Goal: Task Accomplishment & Management: Manage account settings

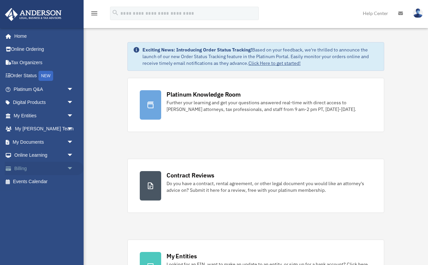
click at [33, 172] on link "Billing arrow_drop_down" at bounding box center [44, 168] width 79 height 13
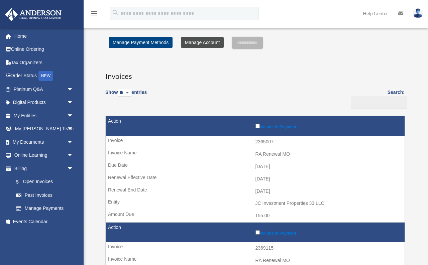
click at [206, 42] on link "Manage Account" at bounding box center [202, 42] width 43 height 11
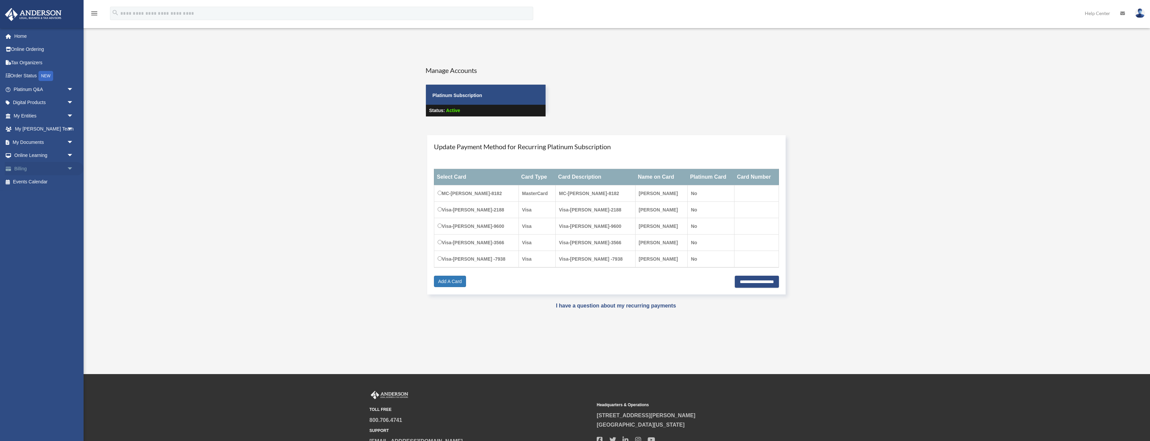
click at [68, 170] on span "arrow_drop_down" at bounding box center [73, 169] width 13 height 14
click at [50, 207] on link "Manage Payments" at bounding box center [46, 208] width 74 height 13
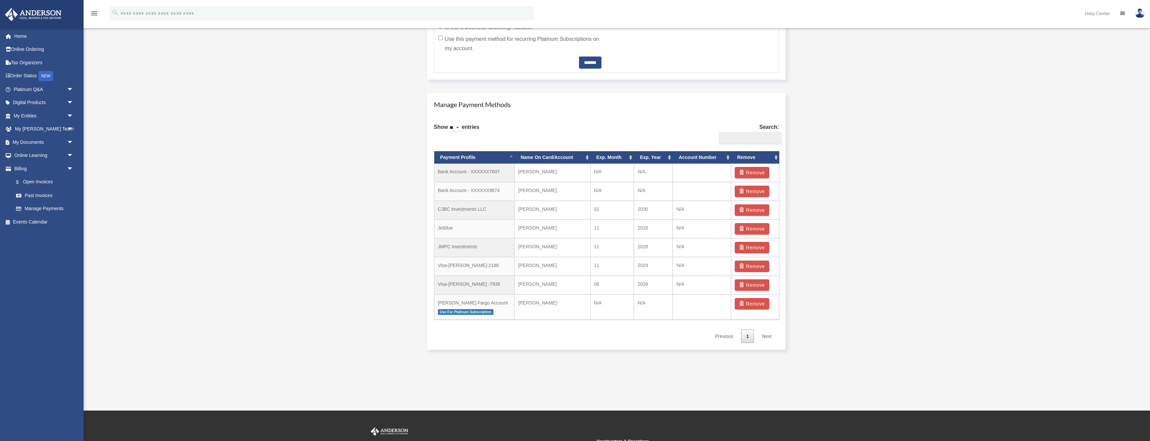
scroll to position [356, 0]
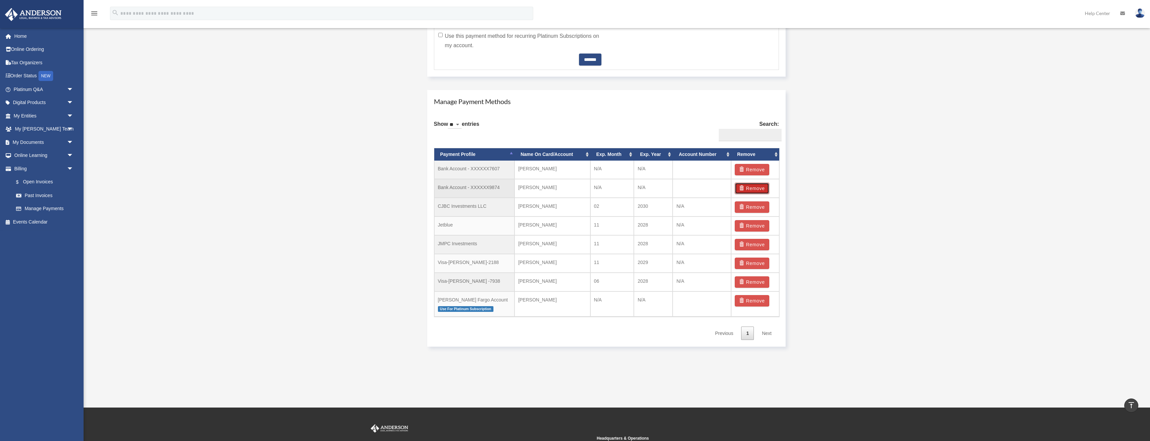
click at [751, 187] on button "Remove" at bounding box center [752, 188] width 34 height 11
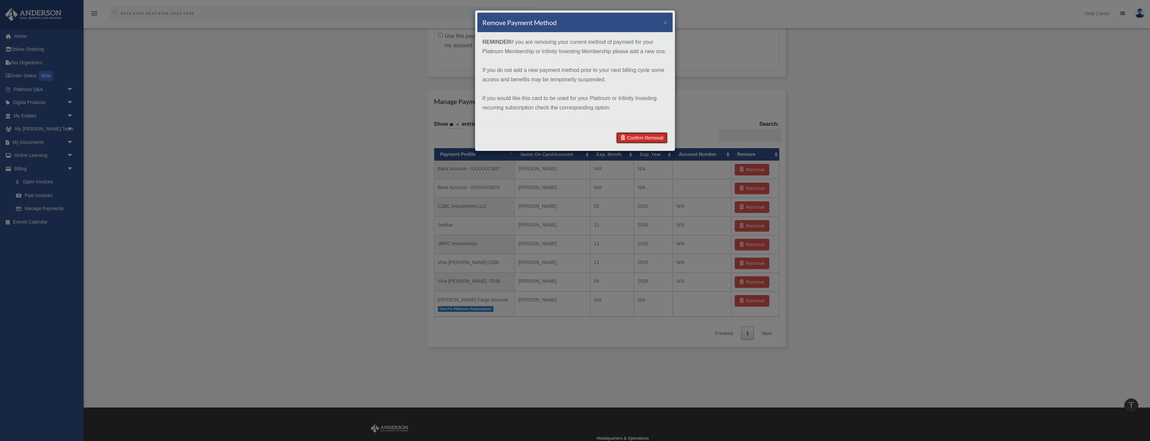
click at [642, 138] on link "Confirm Removal" at bounding box center [642, 137] width 52 height 11
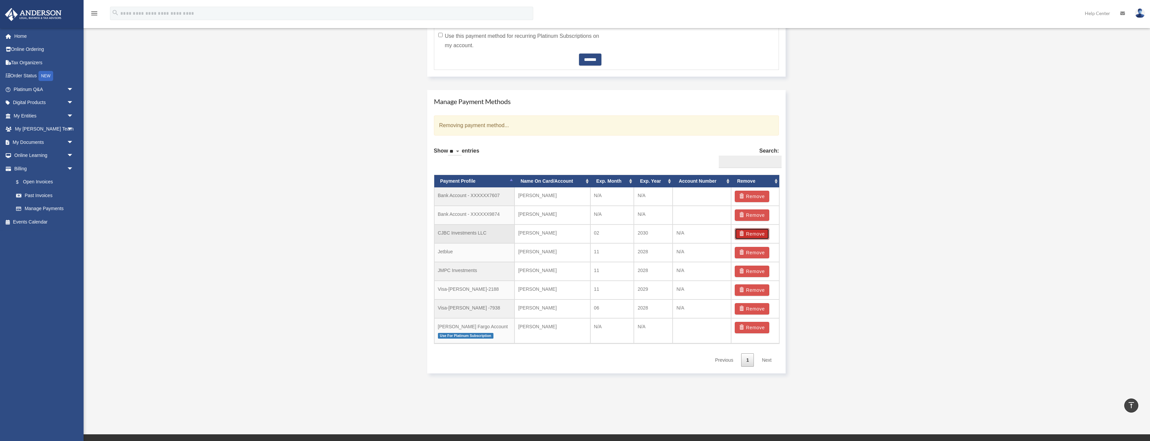
click at [751, 233] on button "Remove" at bounding box center [752, 233] width 34 height 11
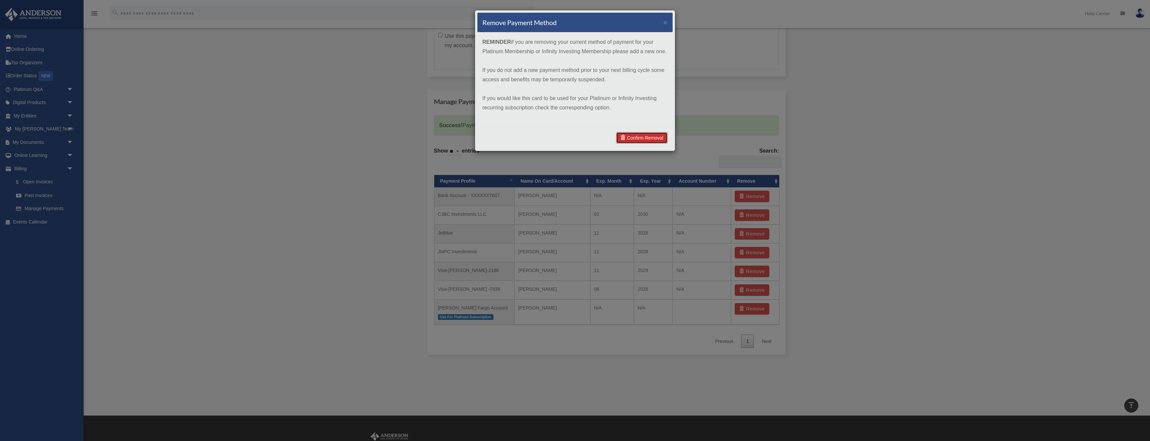
click at [635, 138] on link "Confirm Removal" at bounding box center [642, 137] width 52 height 11
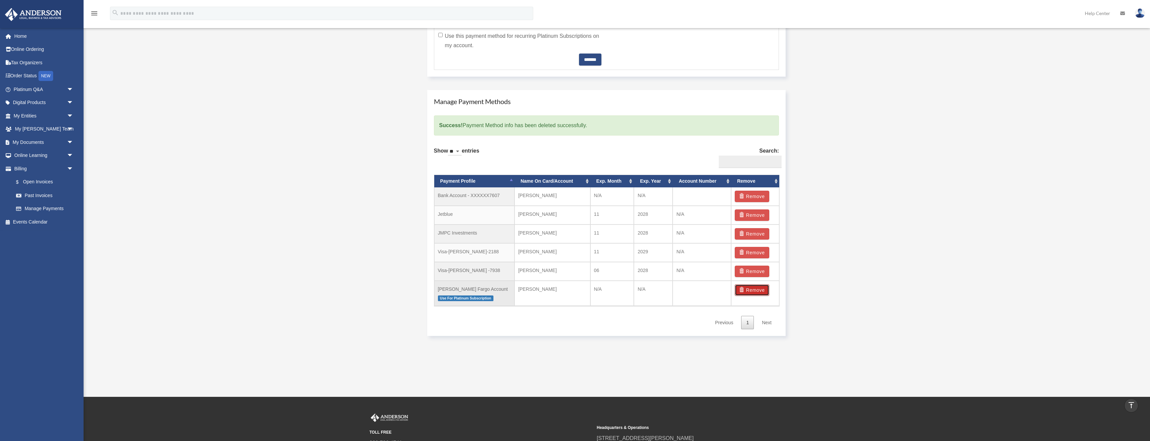
click at [751, 292] on button "Remove" at bounding box center [752, 289] width 34 height 11
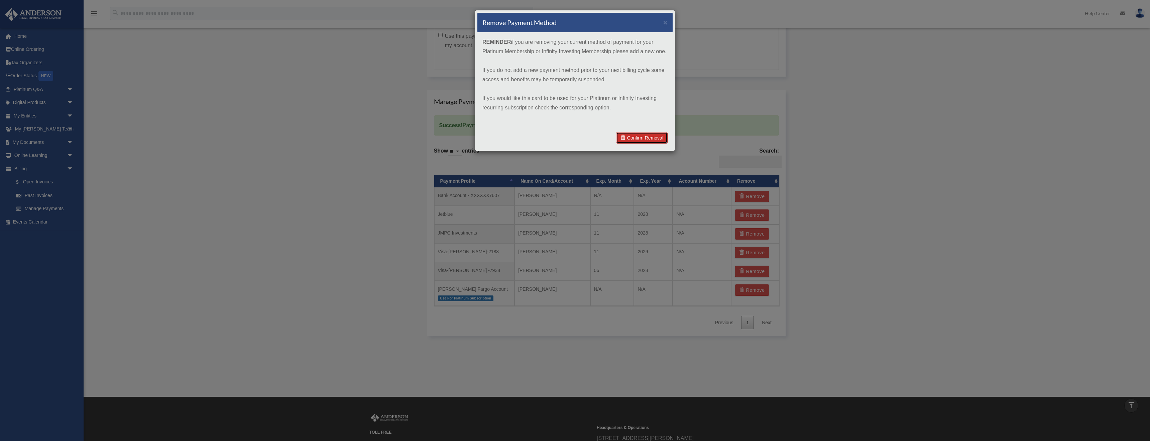
click at [647, 138] on link "Confirm Removal" at bounding box center [642, 137] width 52 height 11
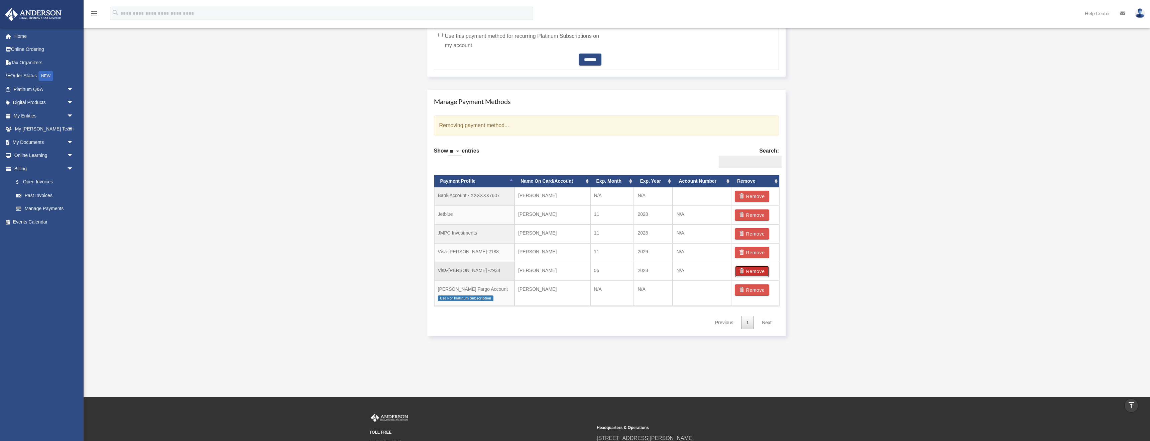
click at [754, 271] on button "Remove" at bounding box center [752, 271] width 34 height 11
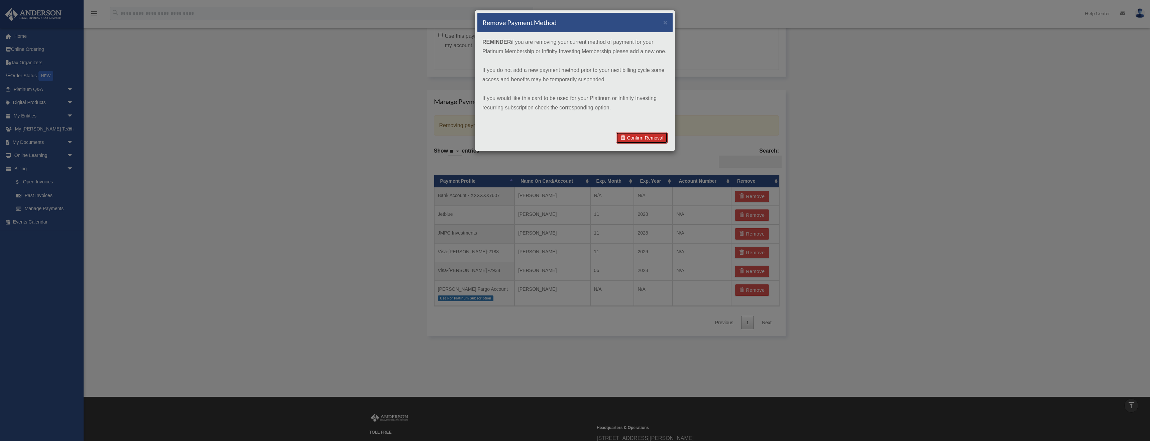
click at [639, 137] on link "Confirm Removal" at bounding box center [642, 137] width 52 height 11
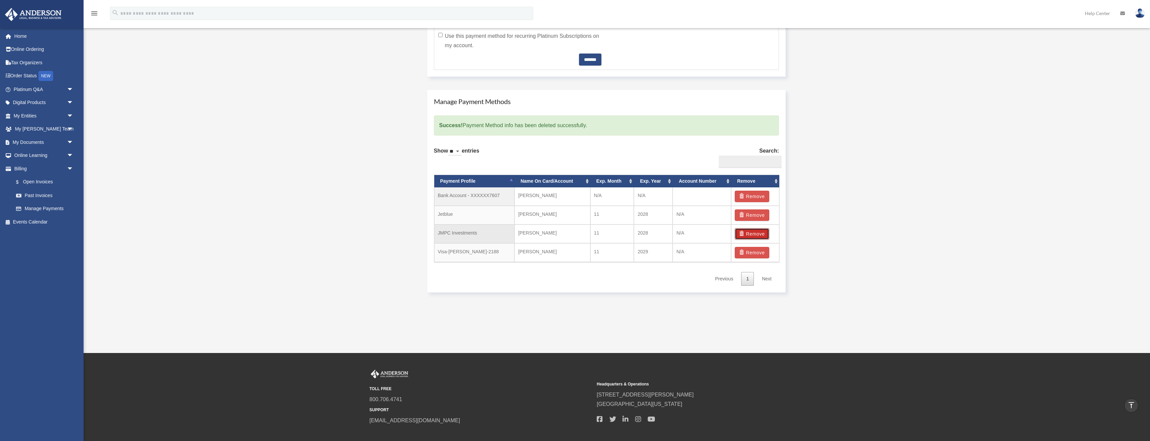
click at [755, 232] on button "Remove" at bounding box center [752, 233] width 34 height 11
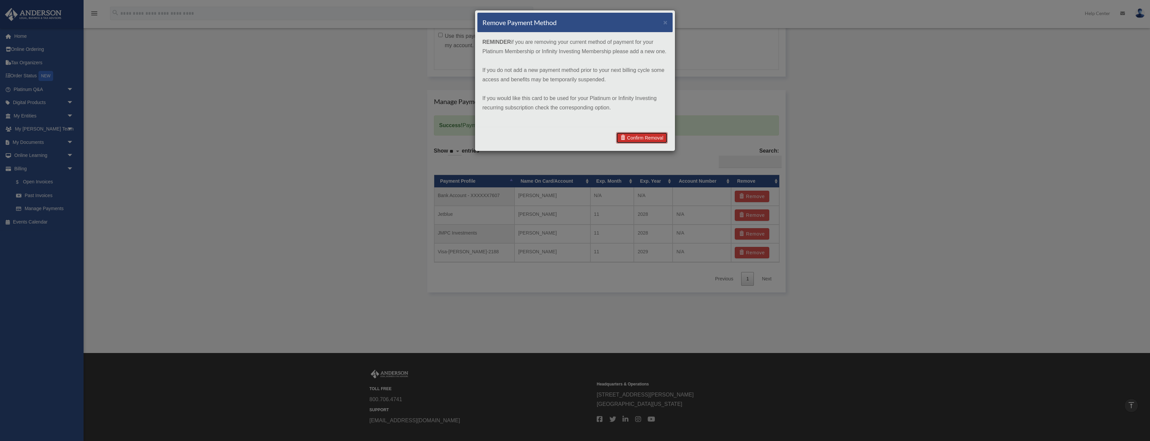
click at [637, 135] on link "Confirm Removal" at bounding box center [642, 137] width 52 height 11
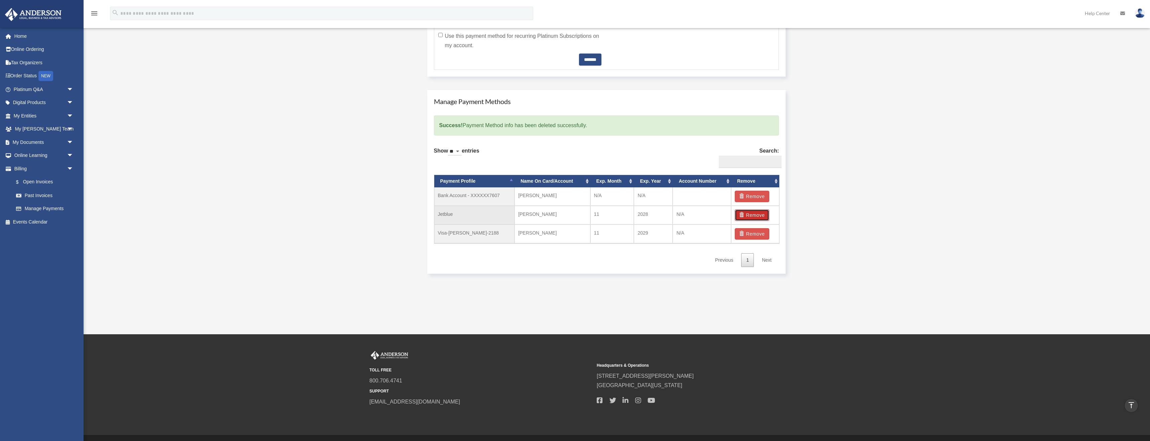
click at [751, 216] on button "Remove" at bounding box center [752, 214] width 34 height 11
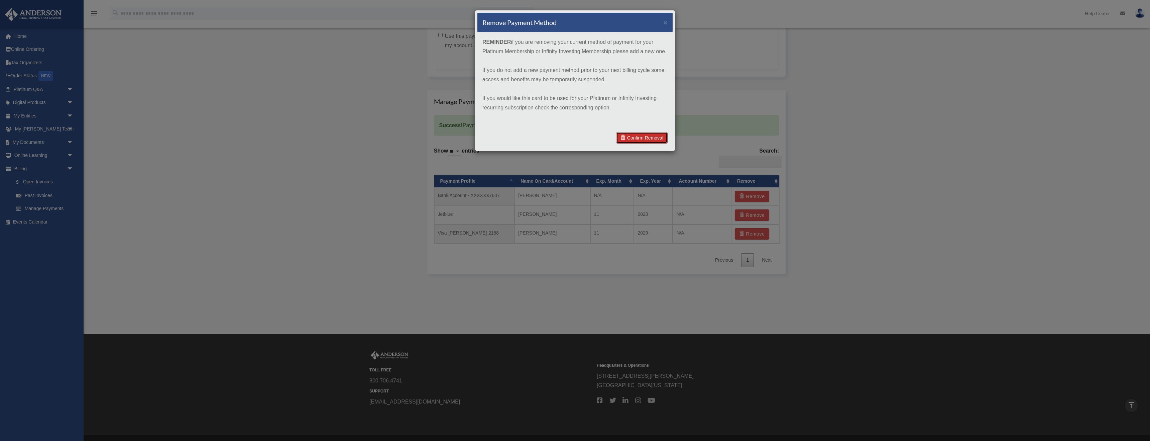
click at [648, 137] on link "Confirm Removal" at bounding box center [642, 137] width 52 height 11
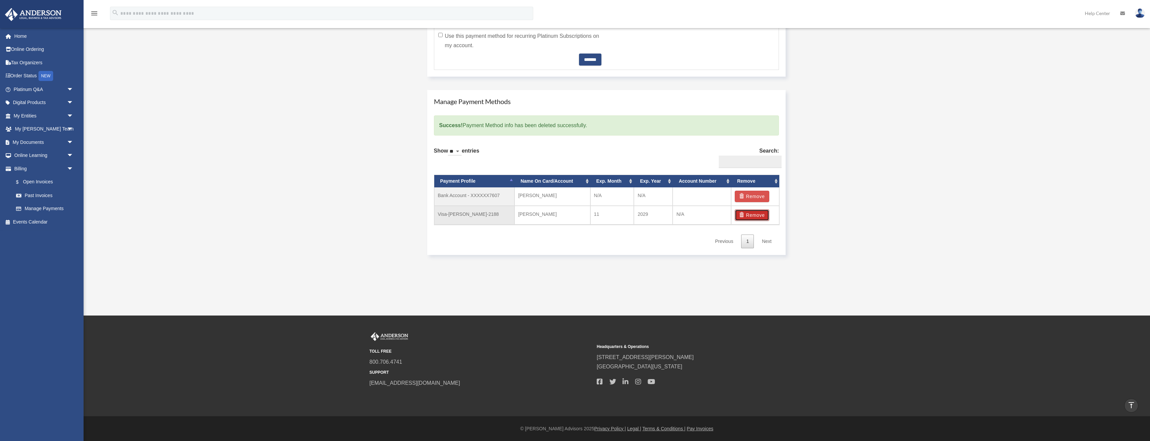
click at [756, 214] on button "Remove" at bounding box center [752, 214] width 34 height 11
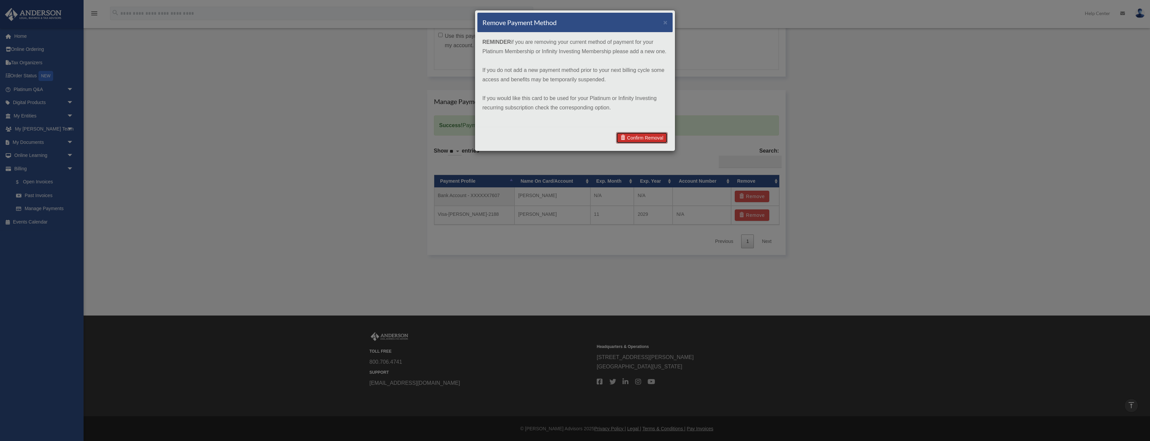
click at [655, 135] on link "Confirm Removal" at bounding box center [642, 137] width 52 height 11
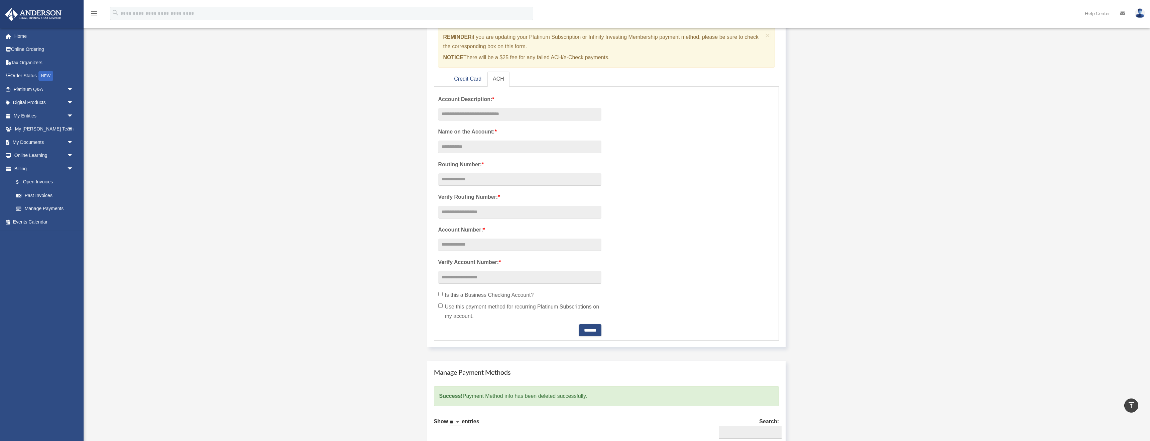
scroll to position [0, 0]
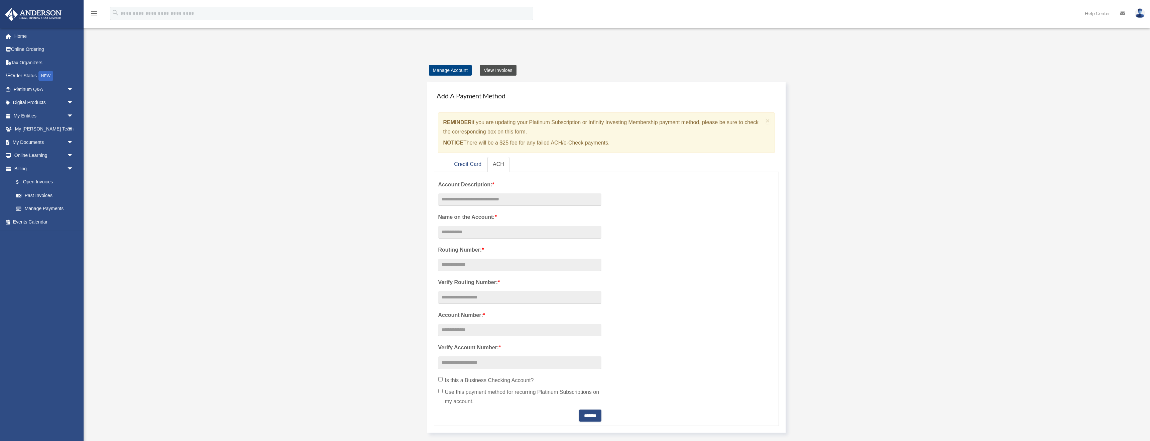
click at [505, 70] on link "View Invoices" at bounding box center [498, 70] width 36 height 11
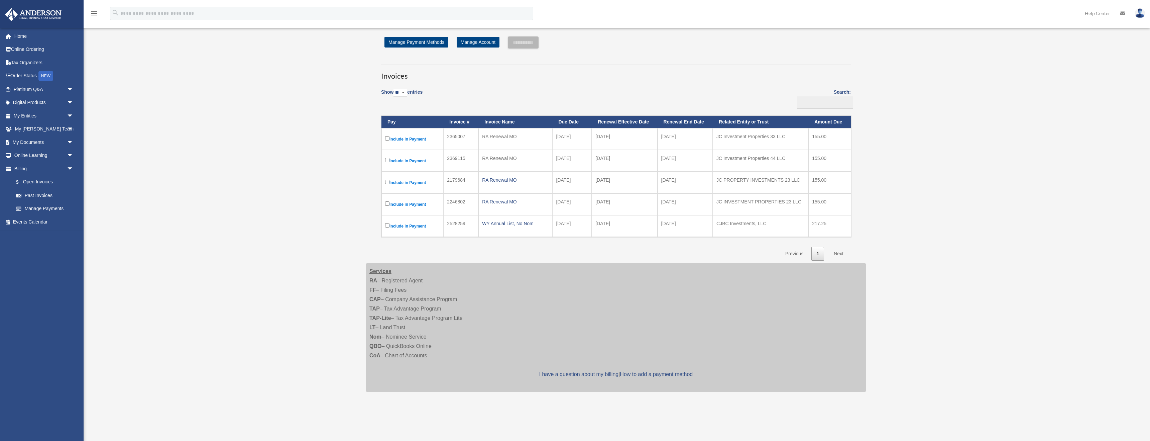
scroll to position [3, 0]
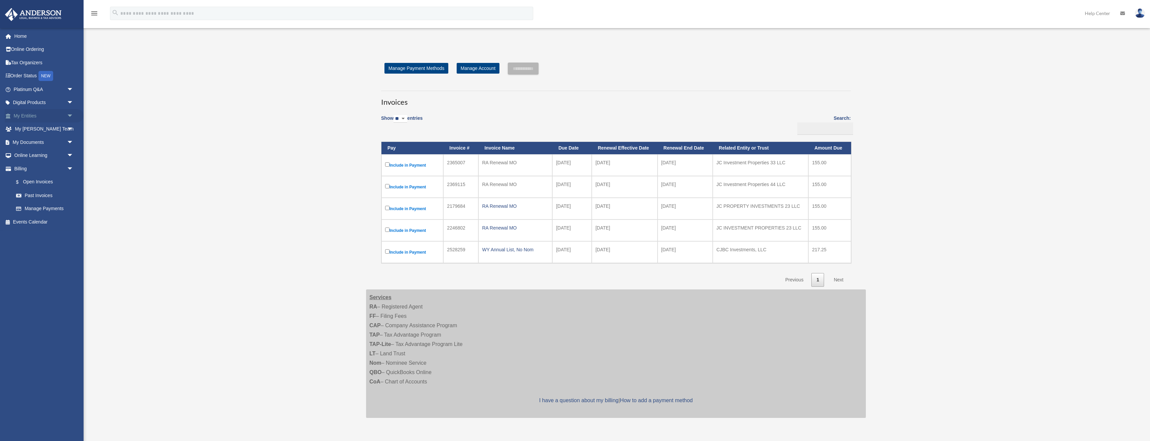
click at [42, 115] on link "My Entities arrow_drop_down" at bounding box center [44, 115] width 79 height 13
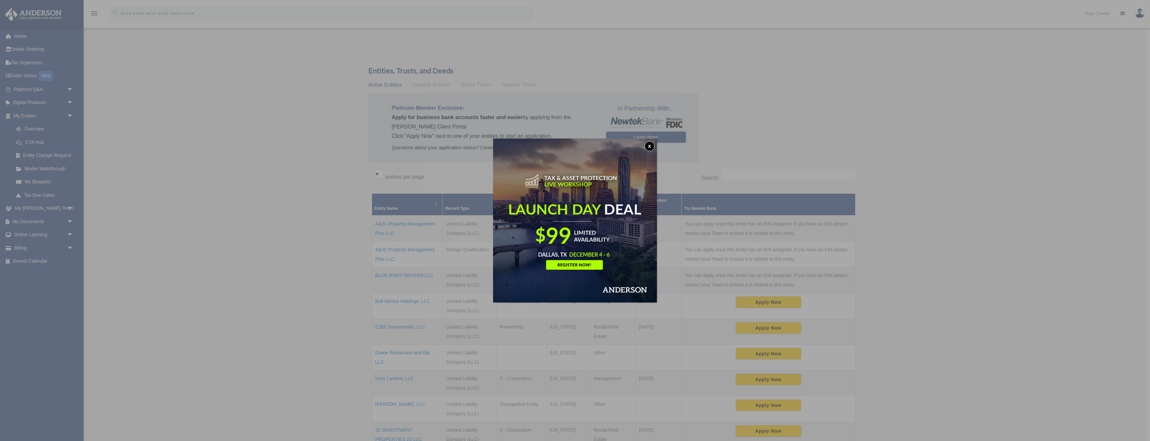
click at [650, 147] on button "x" at bounding box center [650, 146] width 10 height 10
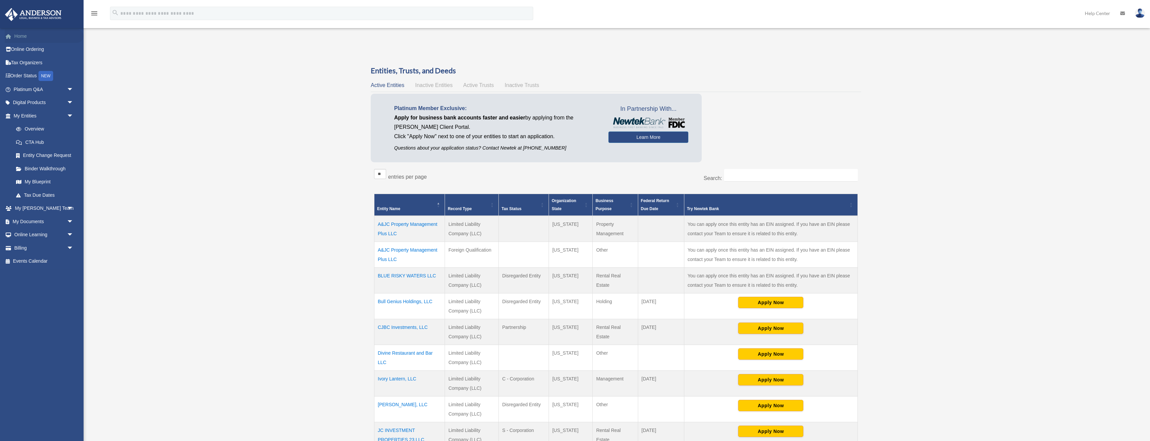
click at [34, 36] on link "Home" at bounding box center [44, 35] width 79 height 13
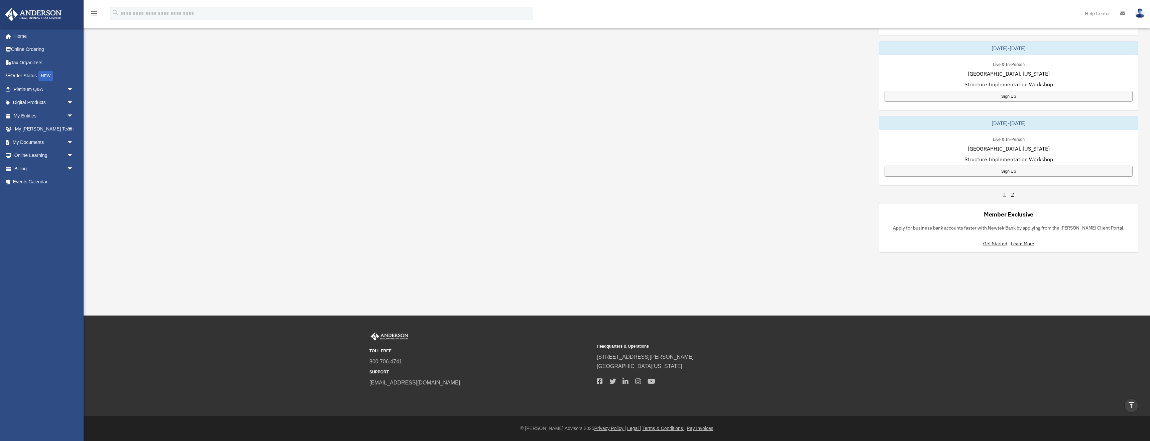
scroll to position [370, 0]
